Goal: Transaction & Acquisition: Purchase product/service

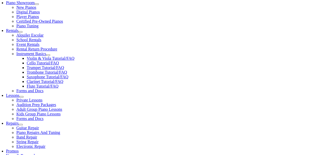
scroll to position [155, 0]
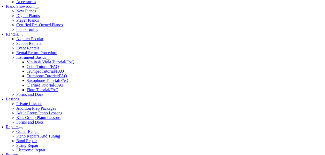
type input "sprin"
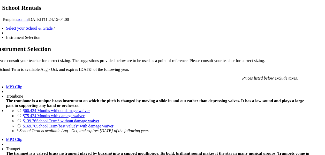
scroll to position [336, 0]
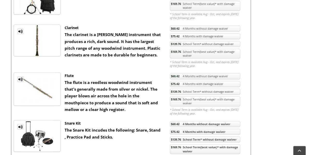
click at [193, 97] on link "$169.76 School Term(best value)* with damage waiver" at bounding box center [205, 102] width 70 height 10
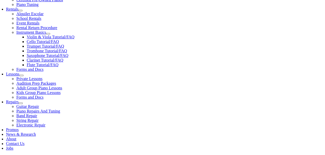
scroll to position [181, 0]
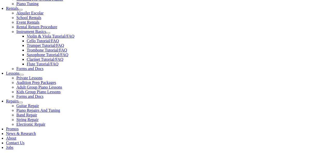
drag, startPoint x: 60, startPoint y: 85, endPoint x: 67, endPoint y: 86, distance: 7.2
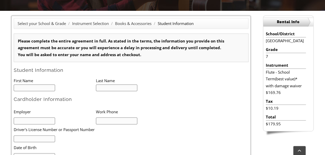
type input "1"
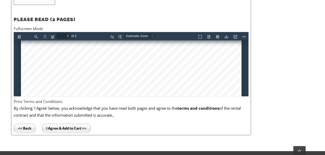
scroll to position [233, 0]
click at [235, 37] on link "Current View" at bounding box center [234, 36] width 8 height 6
click at [234, 36] on link "Current View" at bounding box center [234, 36] width 8 height 6
click at [225, 37] on button "Download" at bounding box center [225, 36] width 8 height 6
